Goal: Information Seeking & Learning: Learn about a topic

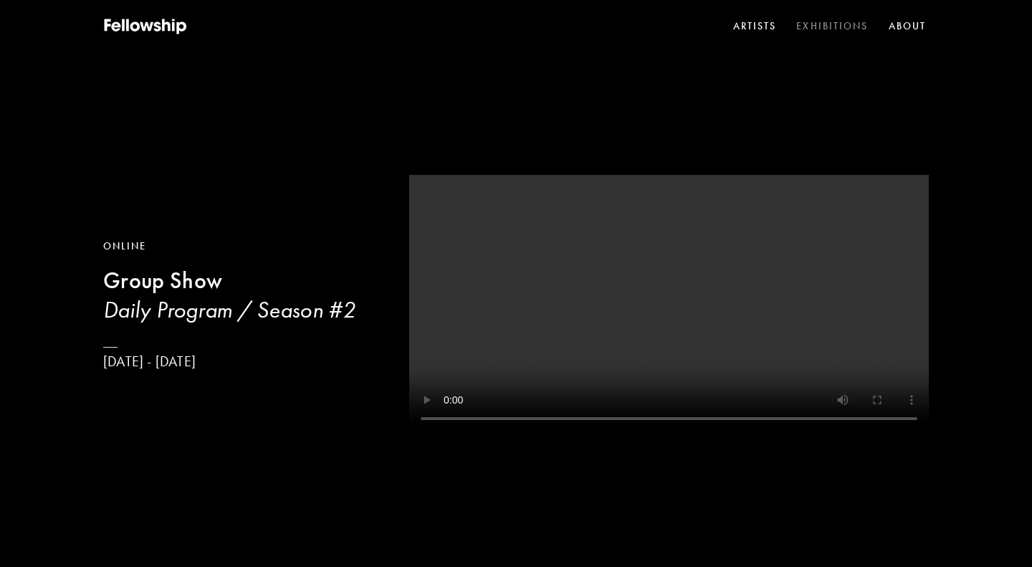
click at [827, 27] on link "Exhibitions" at bounding box center [832, 27] width 77 height 22
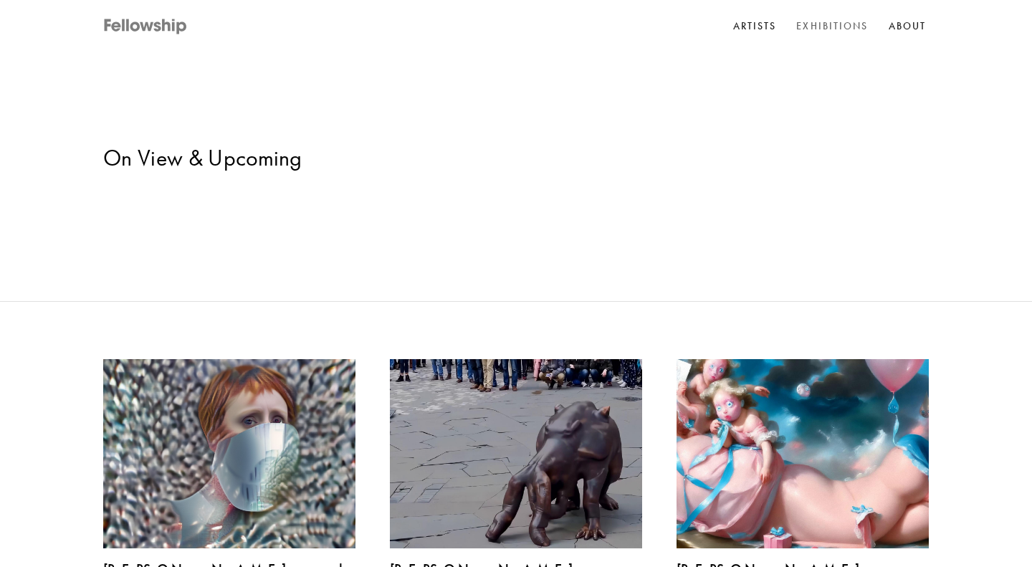
click at [135, 19] on icon at bounding box center [146, 27] width 86 height 18
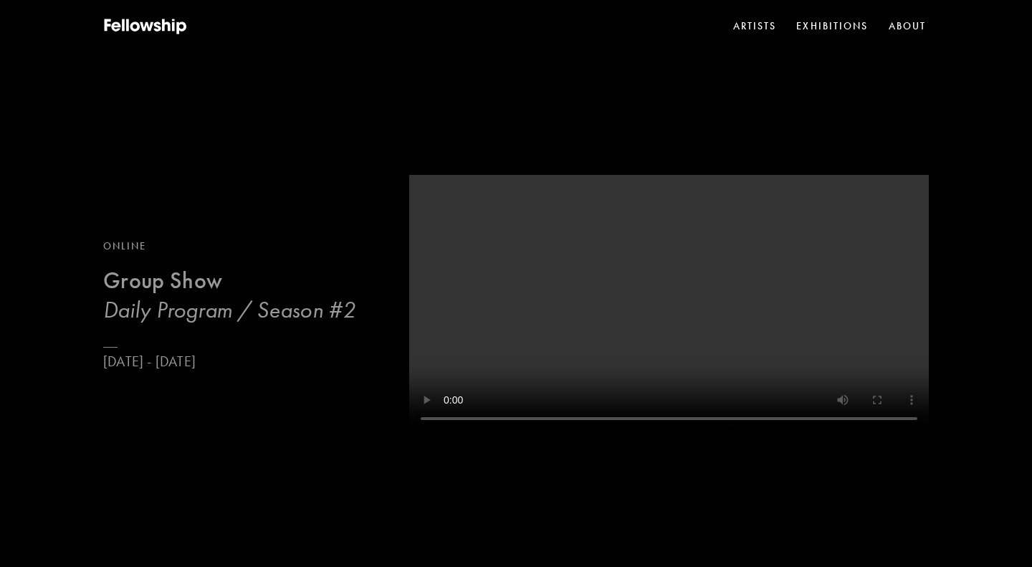
click at [198, 315] on h3 "Daily Program / Season #2" at bounding box center [229, 309] width 252 height 29
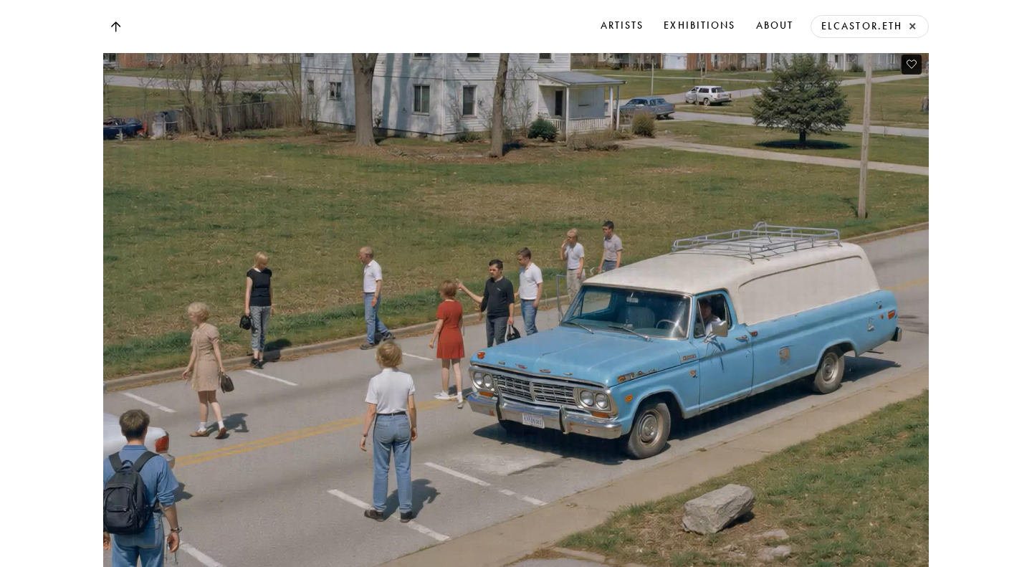
scroll to position [1433, 0]
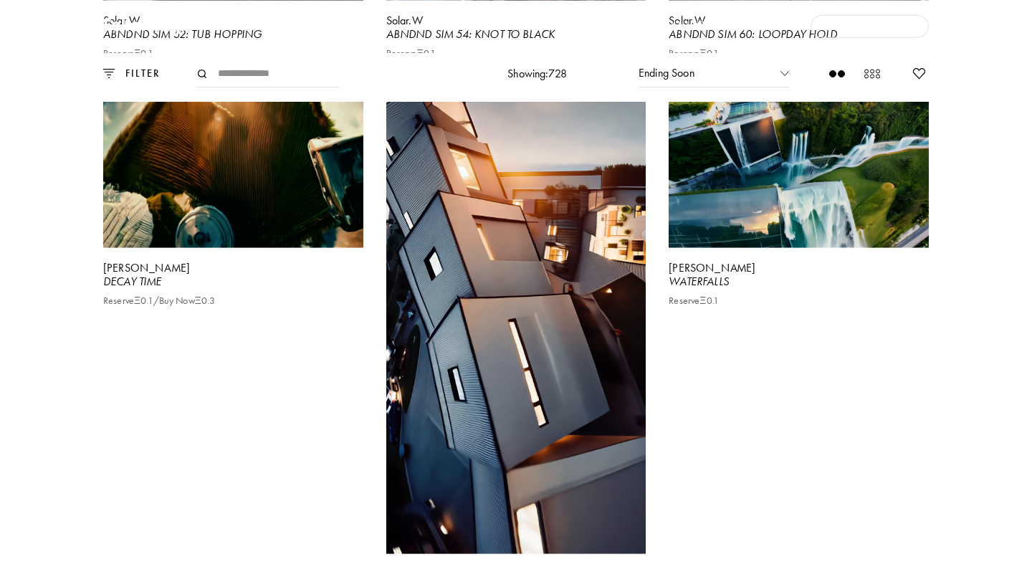
scroll to position [0, 0]
